Goal: Information Seeking & Learning: Learn about a topic

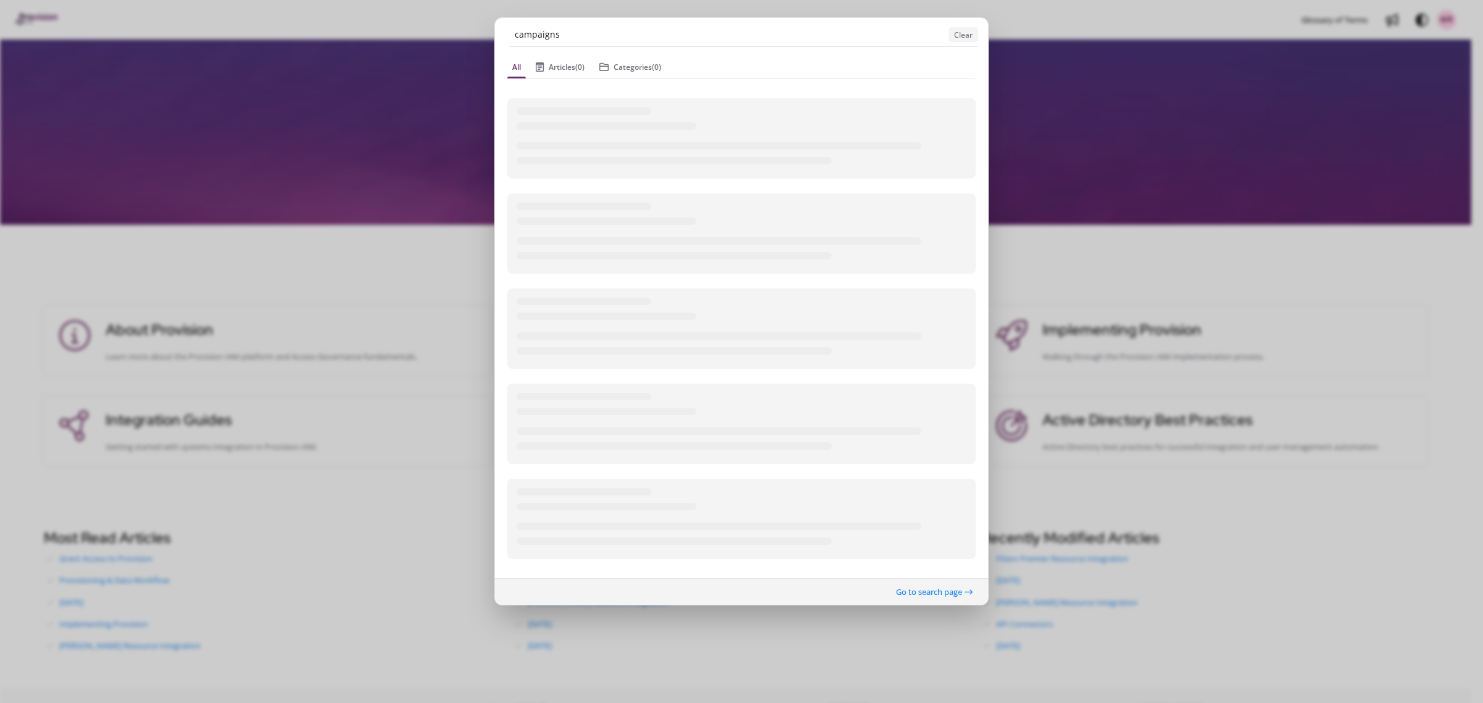
type input "campaigns"
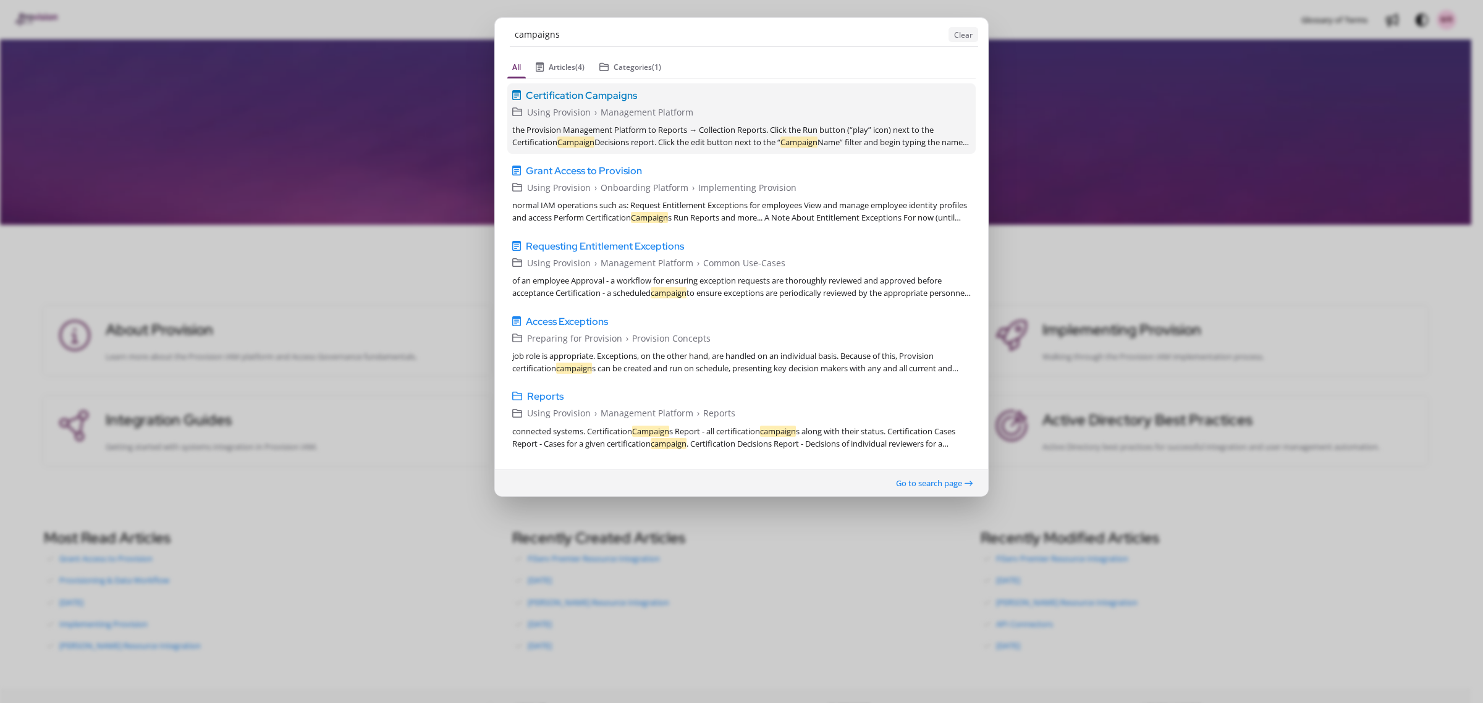
click at [557, 101] on span "Certification Campaigns" at bounding box center [581, 95] width 111 height 15
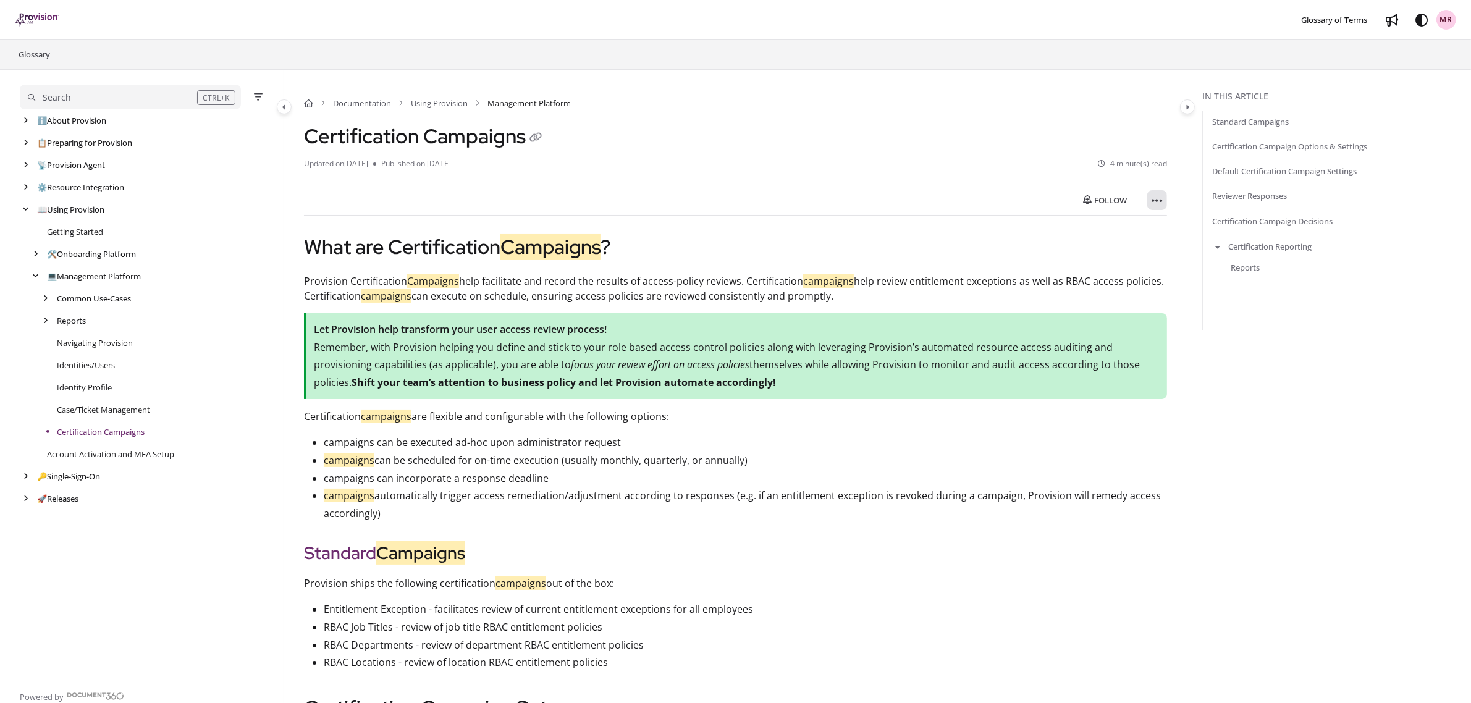
click at [1157, 200] on icon "Article more options" at bounding box center [1157, 201] width 11 height 12
click at [1178, 251] on button "Print" at bounding box center [1225, 256] width 145 height 25
click at [922, 579] on p "Provision ships the following certification campaigns out of the box:" at bounding box center [735, 583] width 863 height 15
click at [99, 403] on link "Case/Ticket Management" at bounding box center [103, 409] width 93 height 12
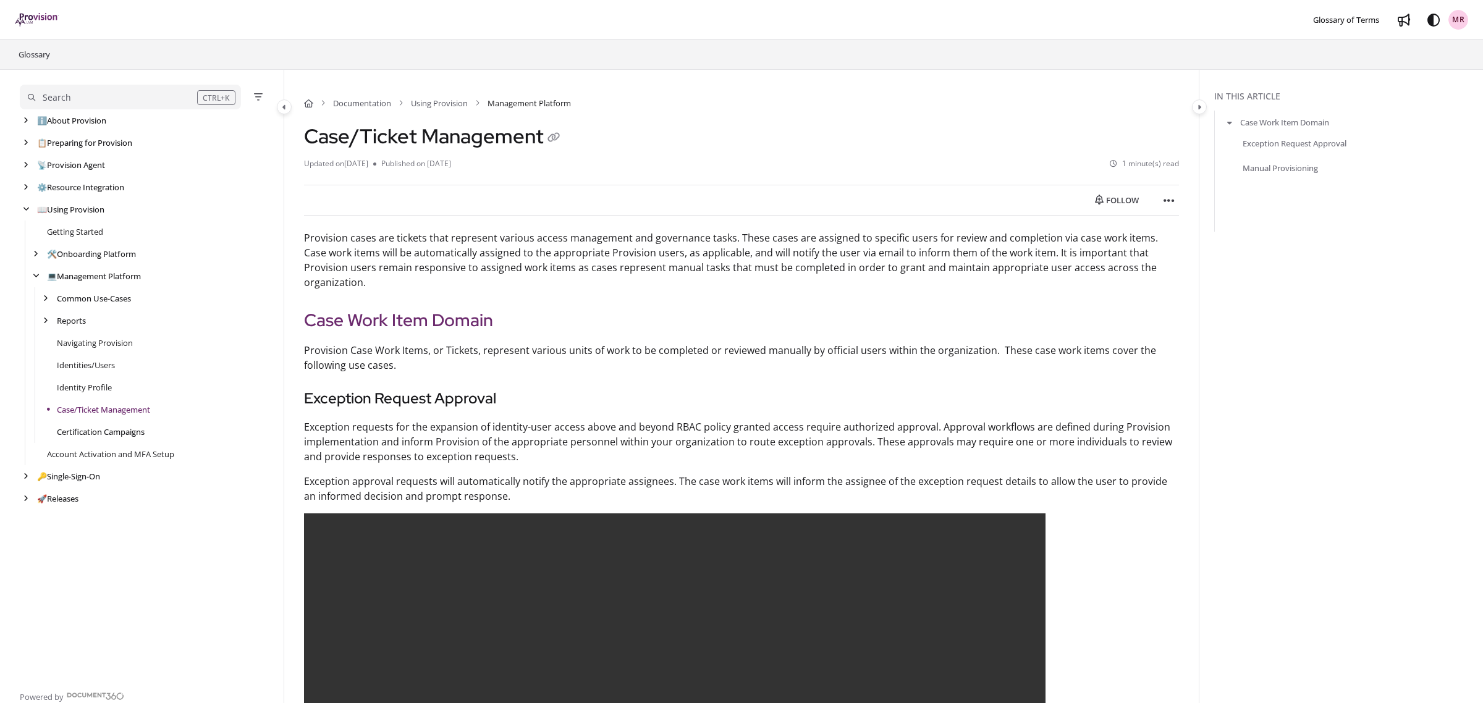
click at [100, 428] on link "Certification Campaigns" at bounding box center [101, 432] width 88 height 12
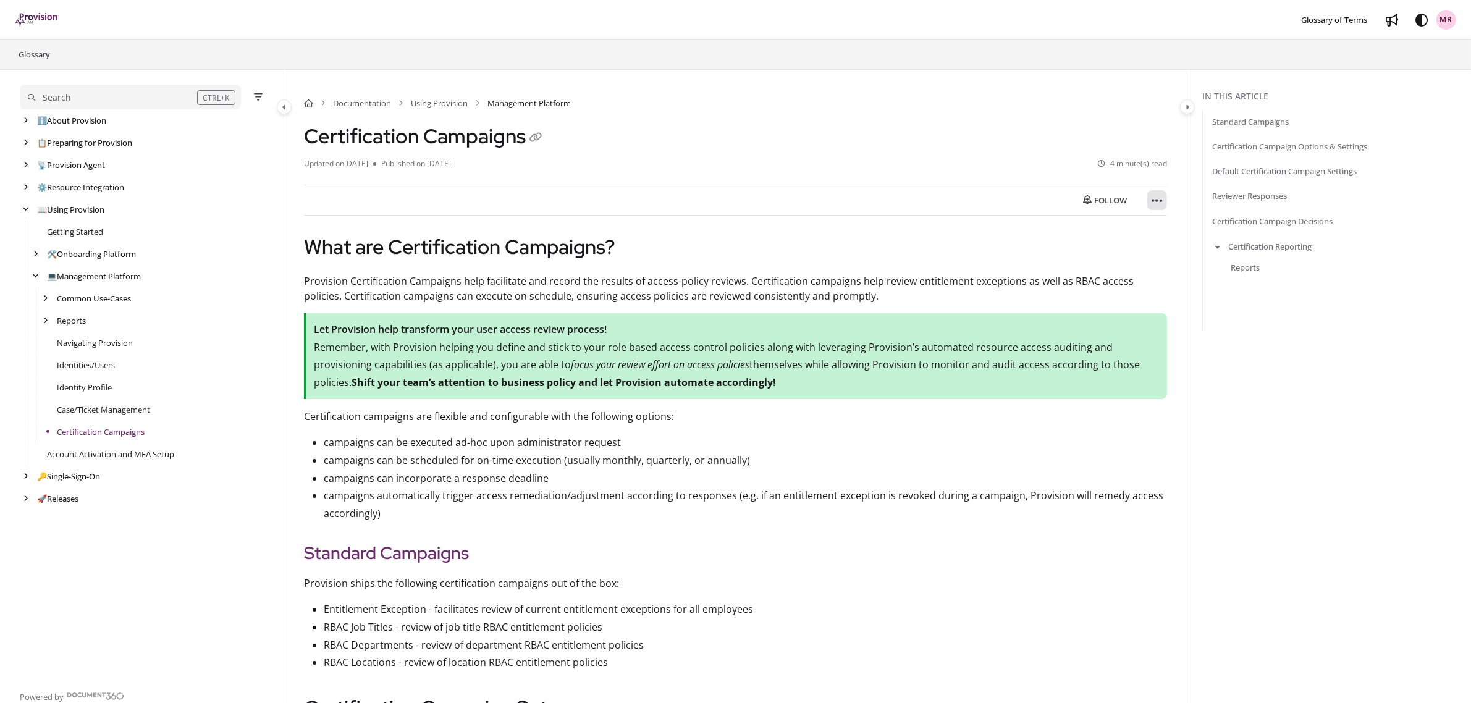
click at [1154, 199] on icon "Article more options" at bounding box center [1157, 201] width 11 height 12
click at [1178, 257] on button "Print" at bounding box center [1225, 256] width 145 height 25
click at [947, 643] on p "RBAC Departments - review of department RBAC entitlement policies" at bounding box center [745, 645] width 843 height 18
click at [987, 651] on p "RBAC Departments - review of department RBAC entitlement policies" at bounding box center [745, 645] width 843 height 18
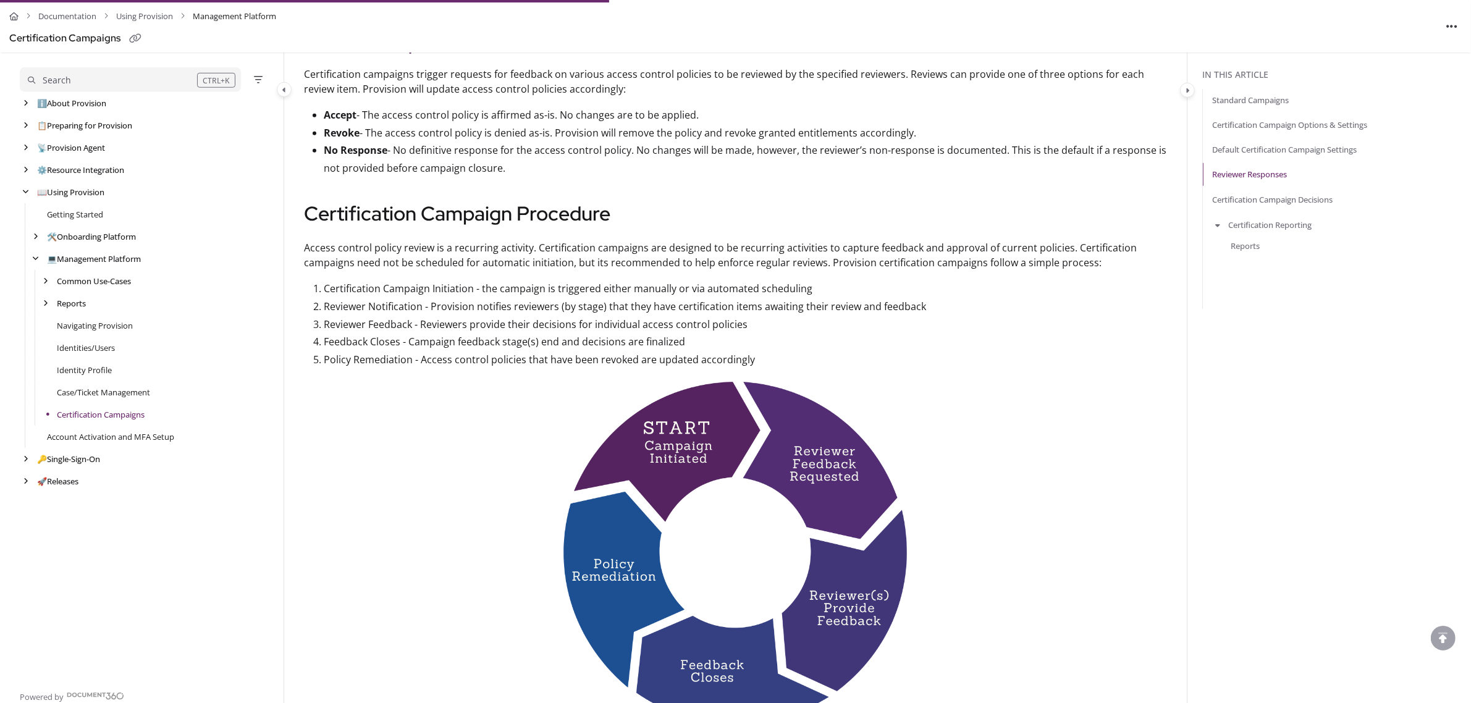
scroll to position [1313, 0]
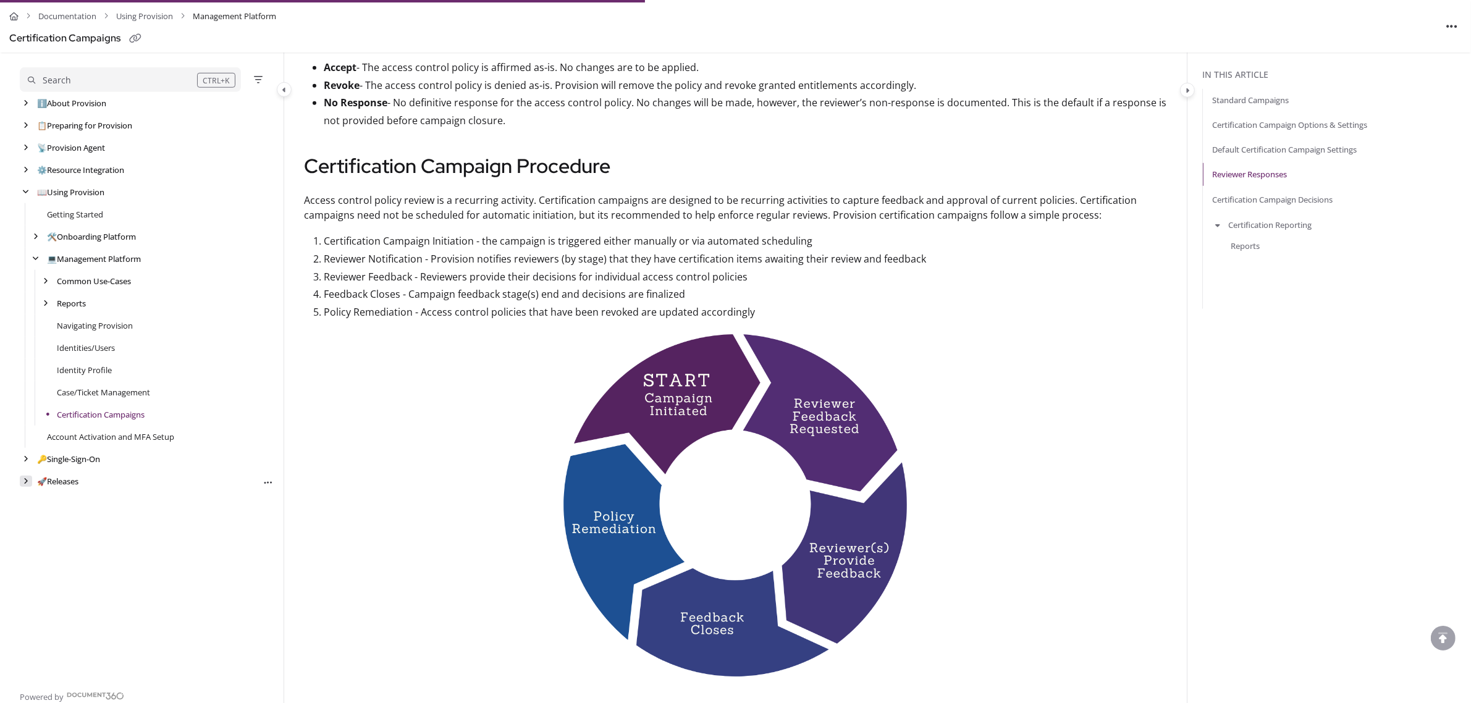
click at [30, 483] on div "arrow" at bounding box center [26, 482] width 12 height 12
click at [35, 505] on icon "arrow" at bounding box center [35, 503] width 5 height 7
click at [81, 522] on link "[DATE]" at bounding box center [69, 526] width 24 height 12
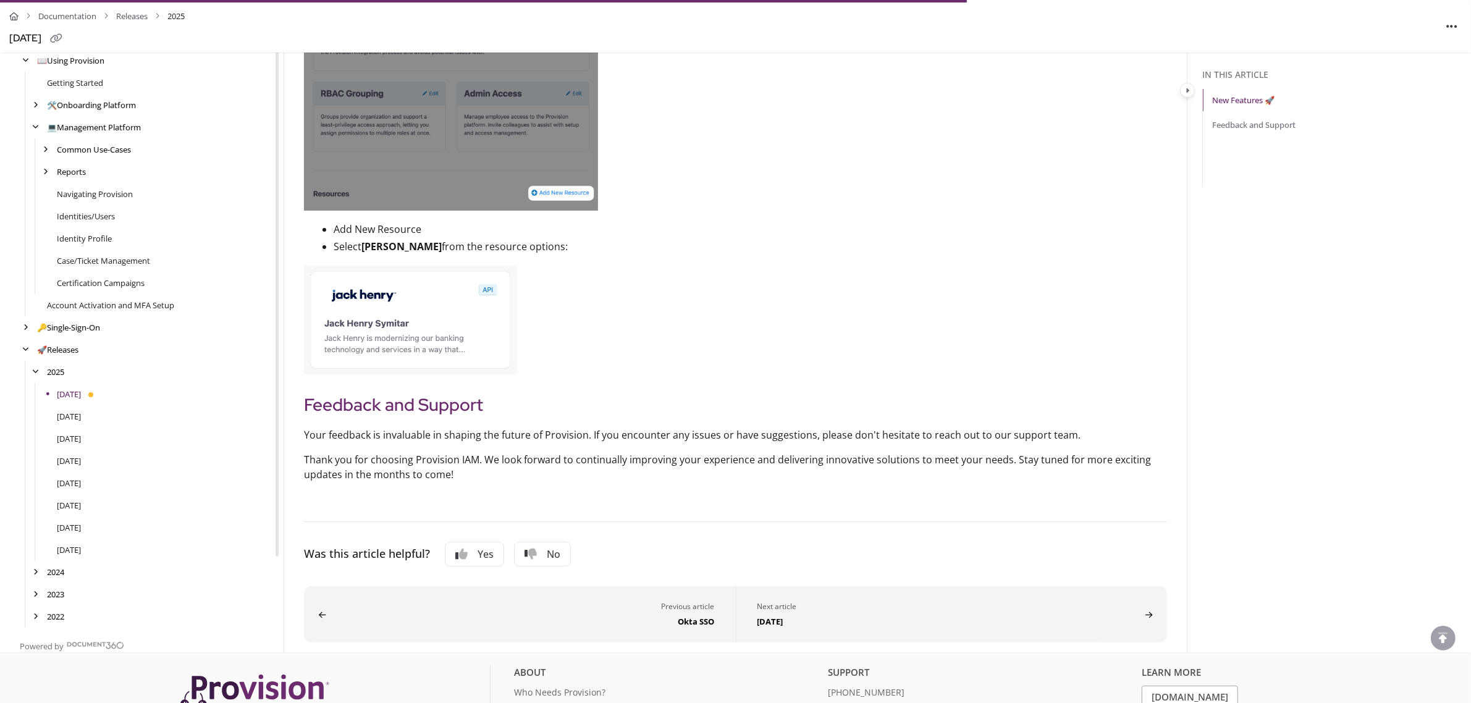
scroll to position [276, 0]
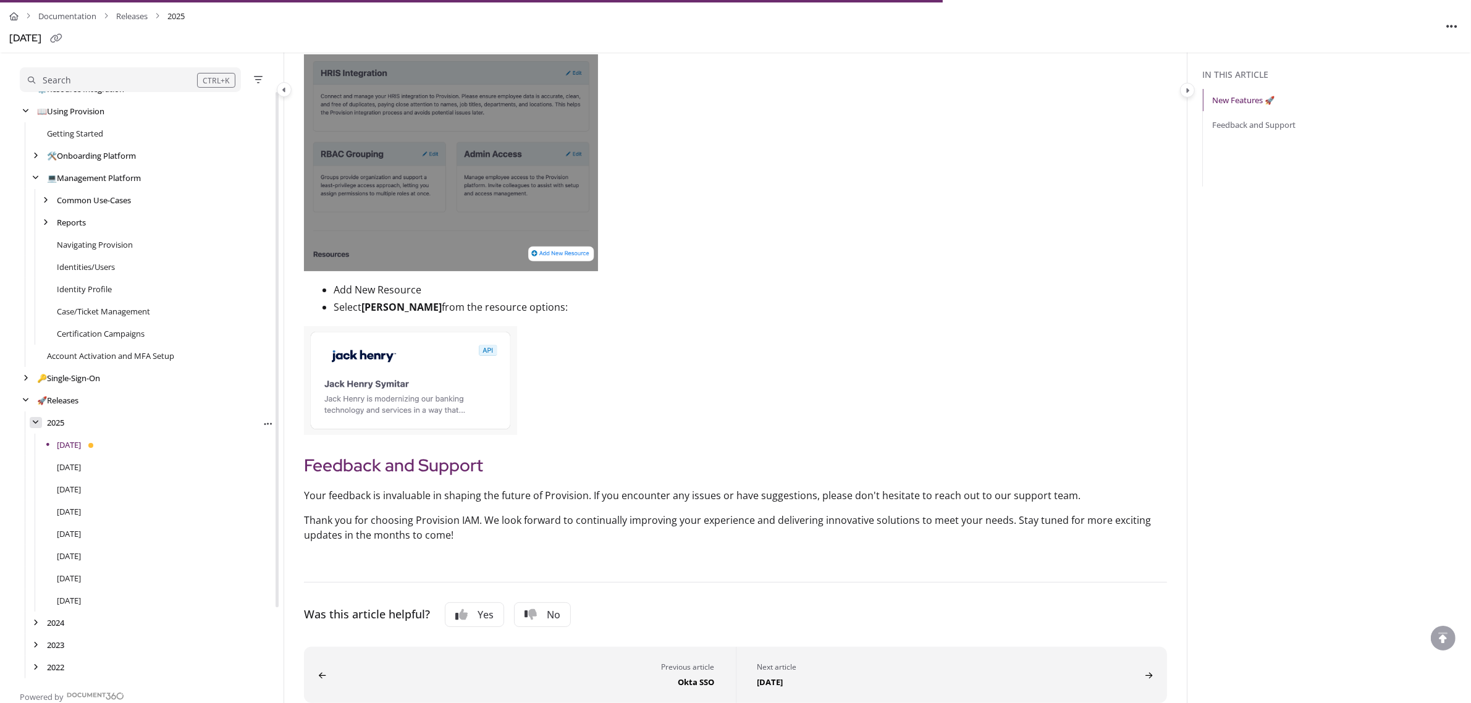
click at [35, 423] on icon "arrow" at bounding box center [36, 422] width 7 height 7
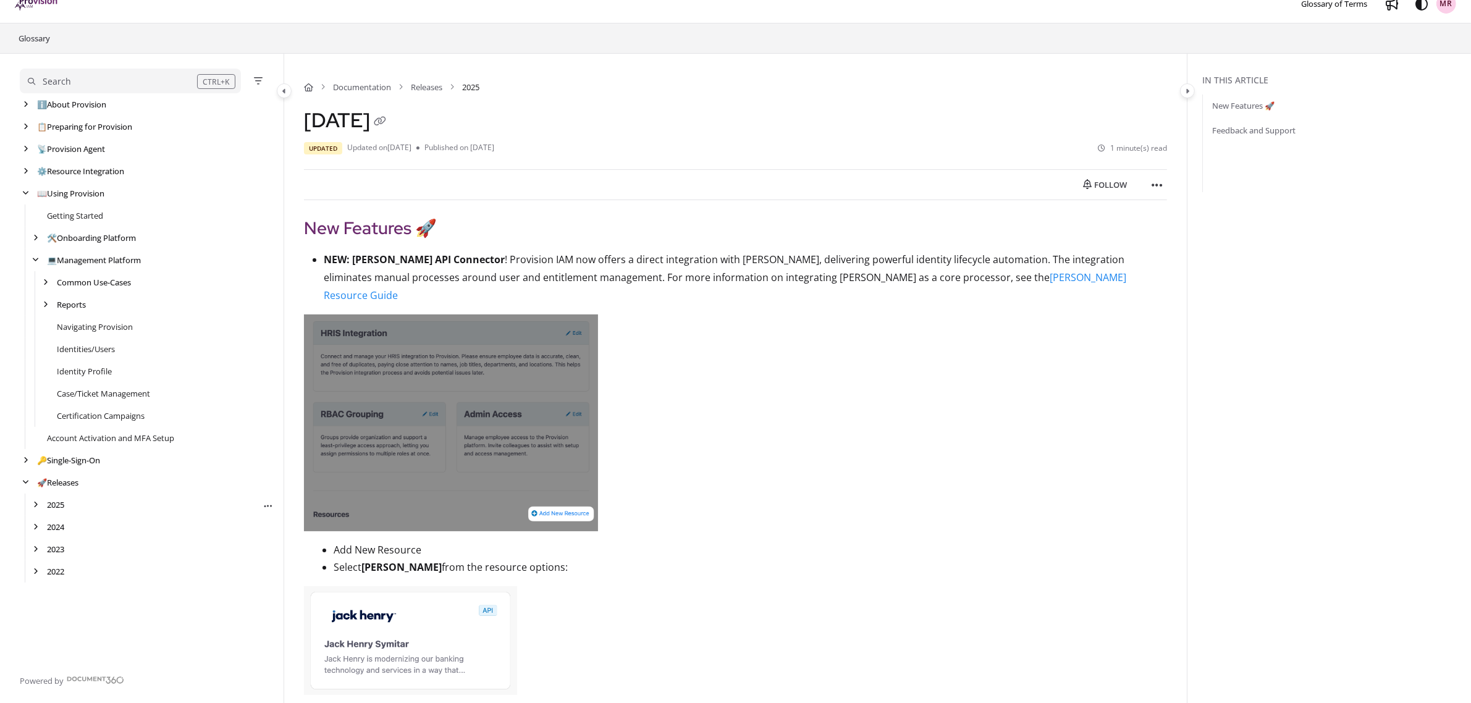
scroll to position [0, 0]
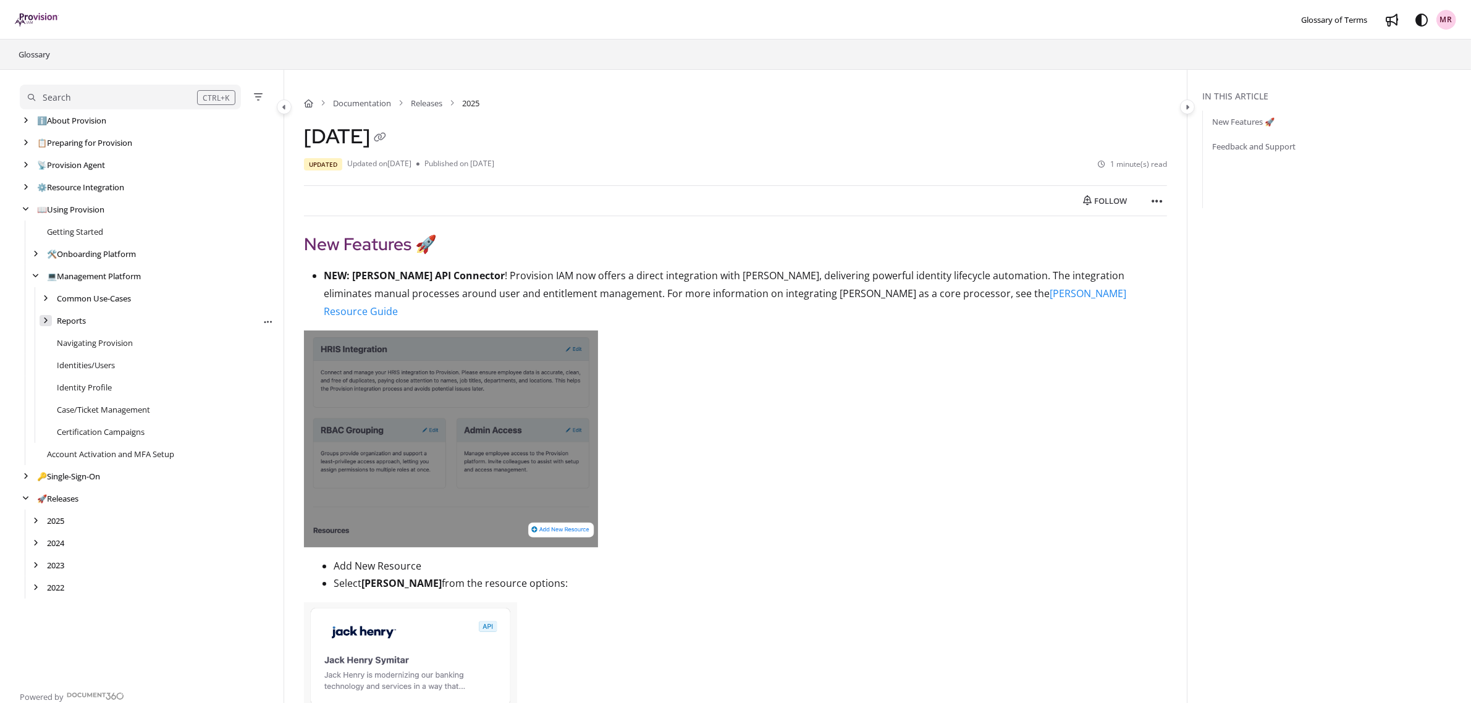
click at [48, 323] on icon "arrow" at bounding box center [45, 320] width 5 height 7
click at [35, 280] on div "arrow" at bounding box center [36, 277] width 12 height 12
click at [25, 187] on icon "arrow" at bounding box center [25, 187] width 5 height 7
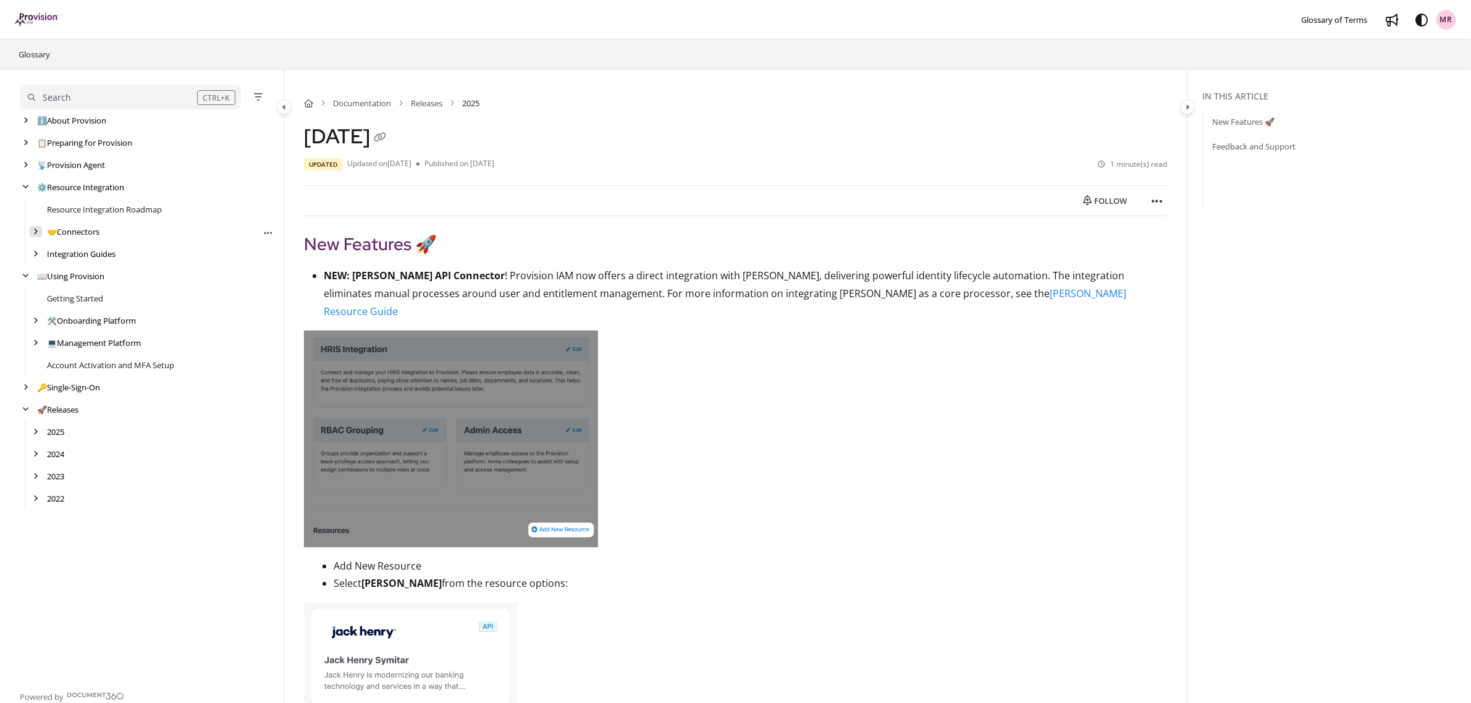
click at [30, 232] on div "arrow" at bounding box center [36, 232] width 12 height 12
click at [68, 322] on link "API Connectors" at bounding box center [85, 320] width 57 height 12
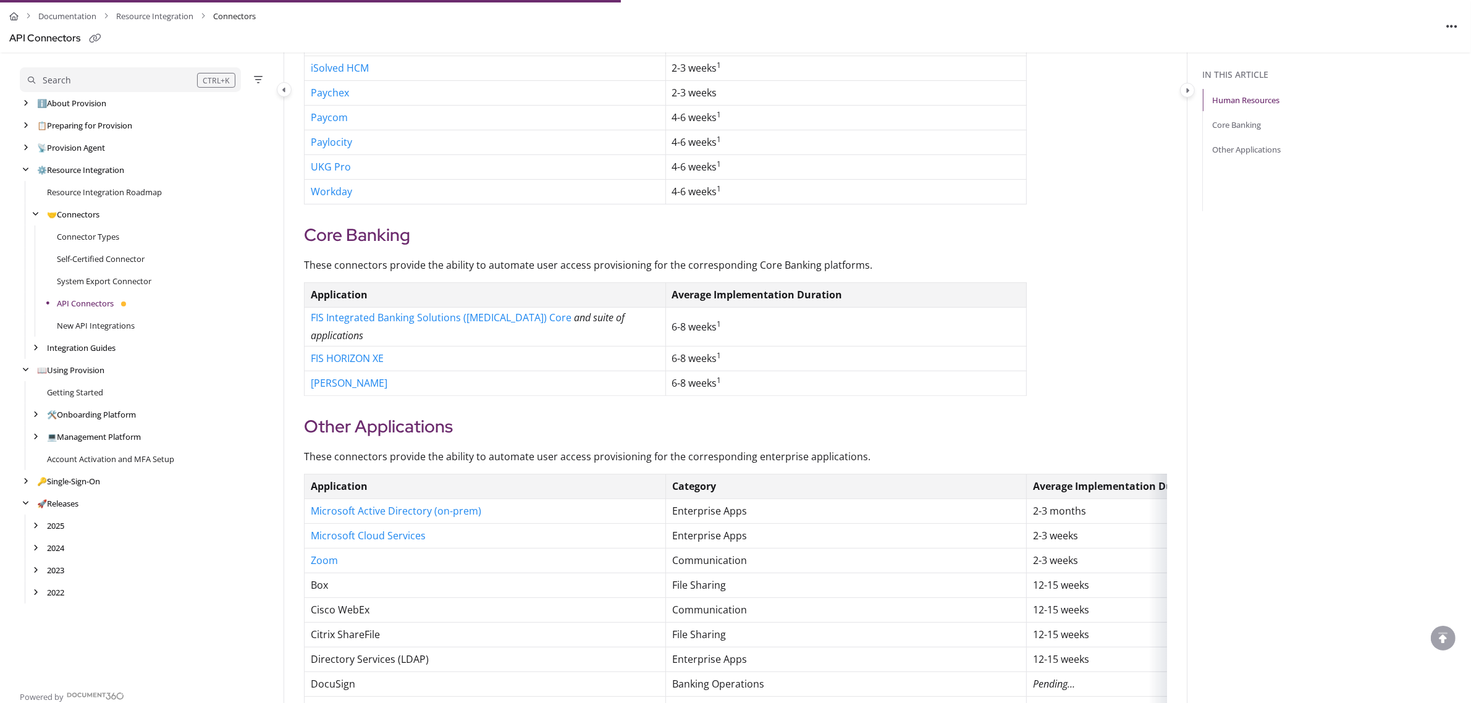
scroll to position [406, 0]
